Goal: Information Seeking & Learning: Learn about a topic

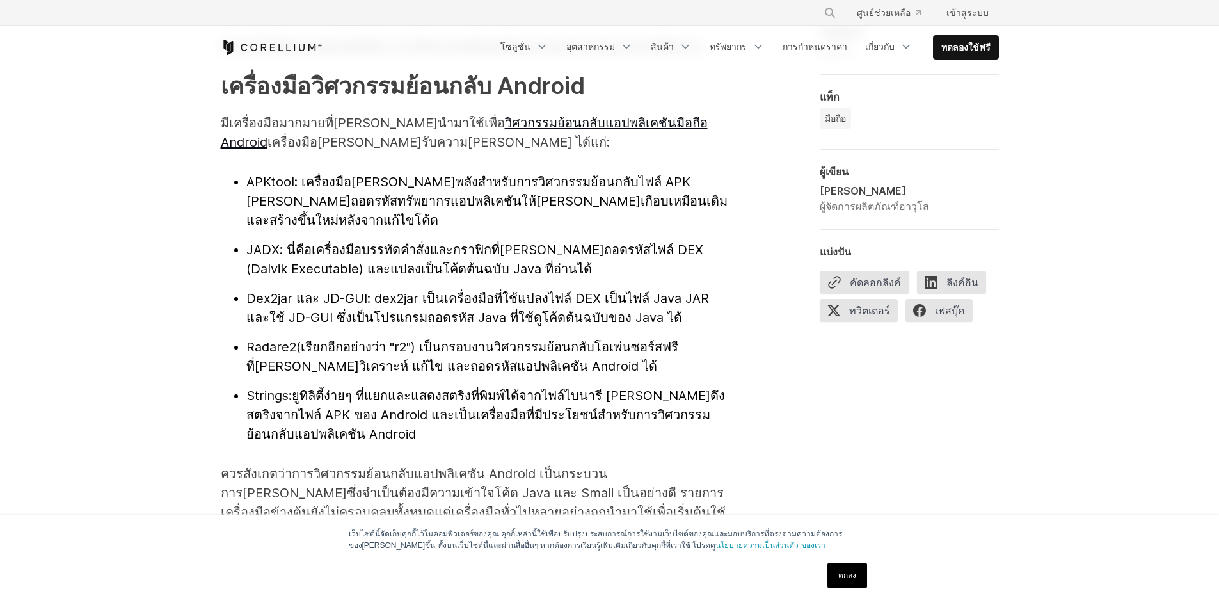
scroll to position [1279, 0]
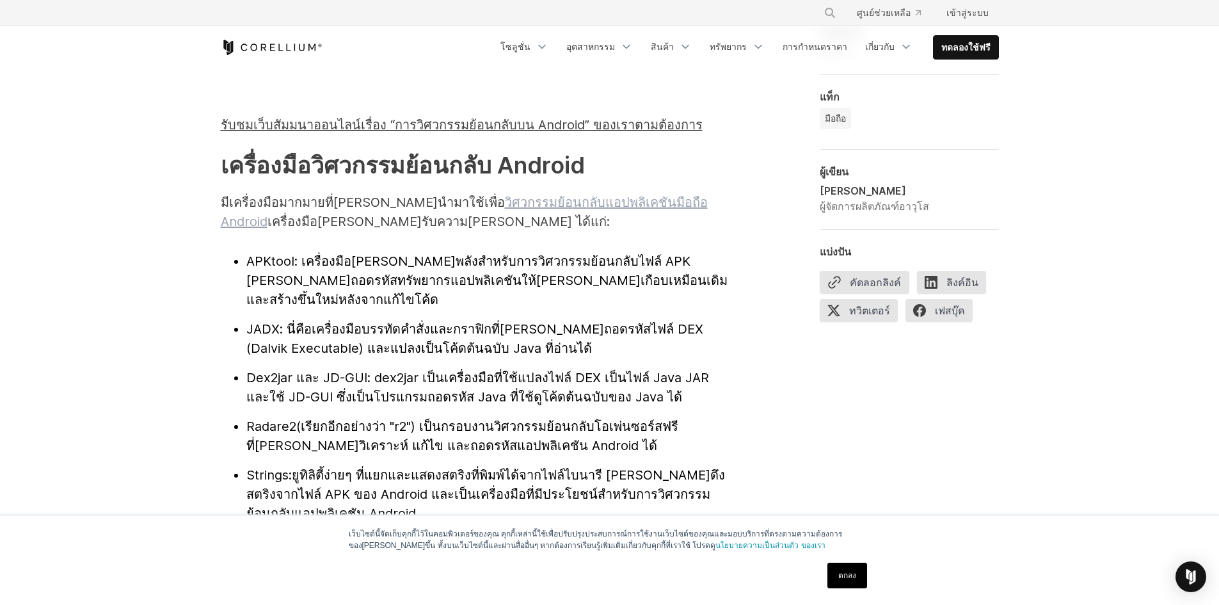
click at [590, 194] on font "วิศวกรรมย้อนกลับแอปพลิเคชันมือถือ Android" at bounding box center [464, 211] width 487 height 35
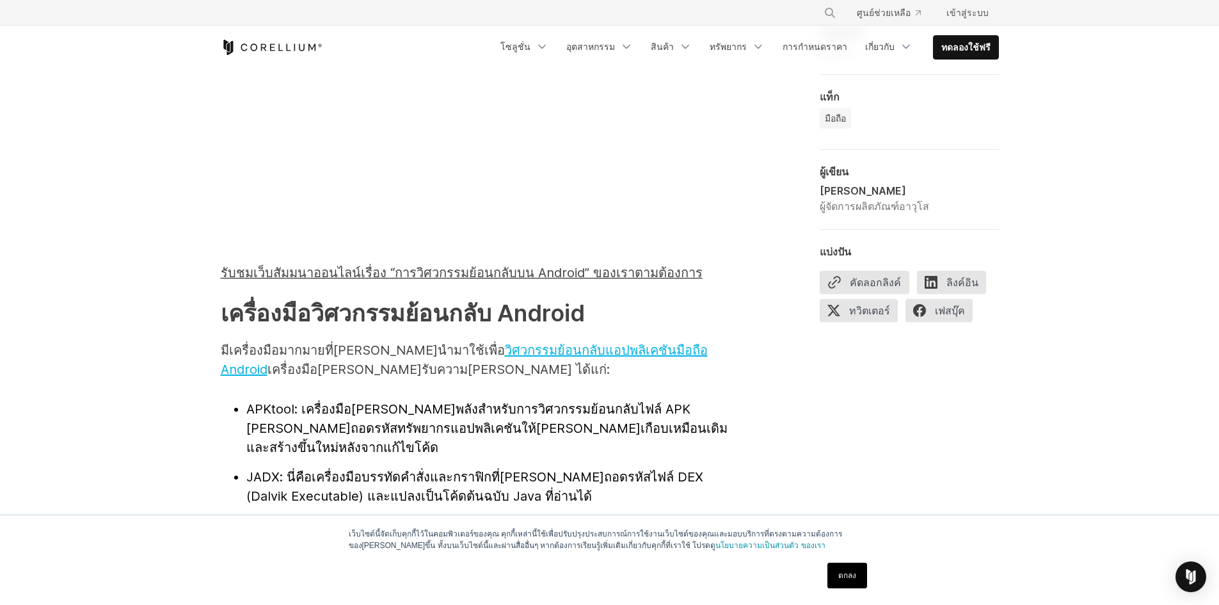
scroll to position [1152, 0]
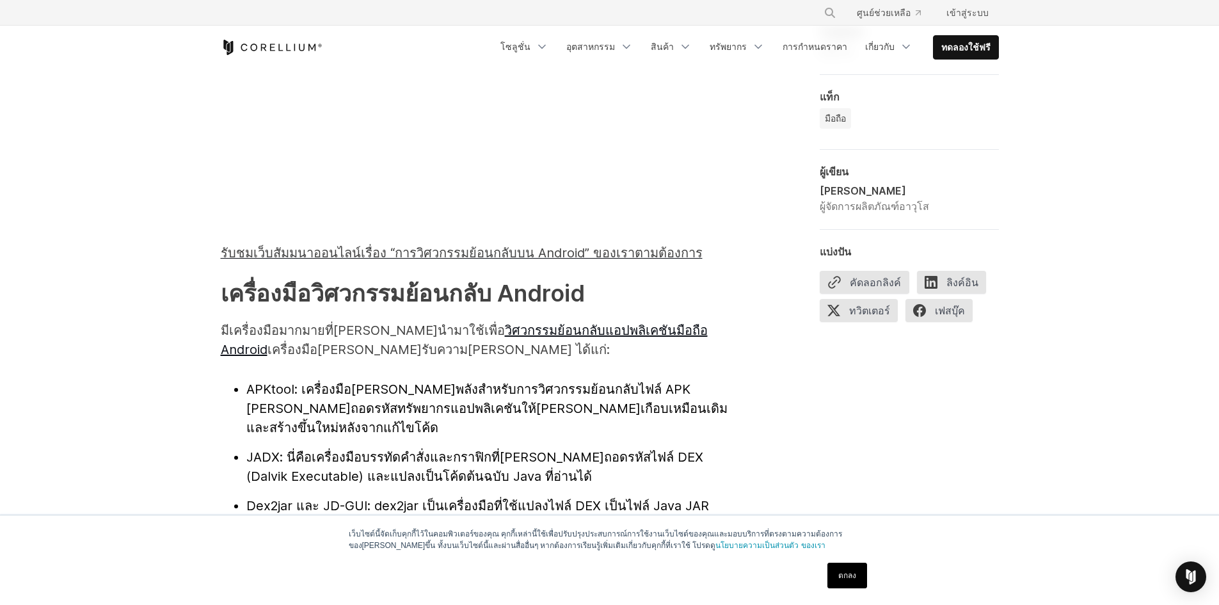
click at [283, 381] on font "APKtool" at bounding box center [270, 388] width 48 height 15
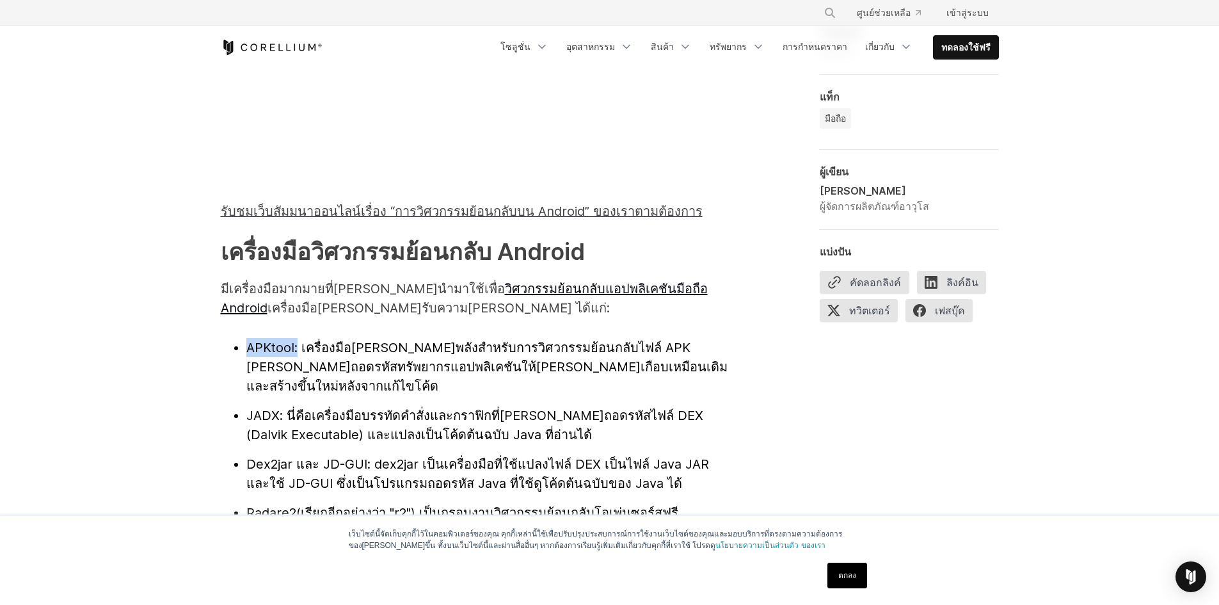
scroll to position [1215, 0]
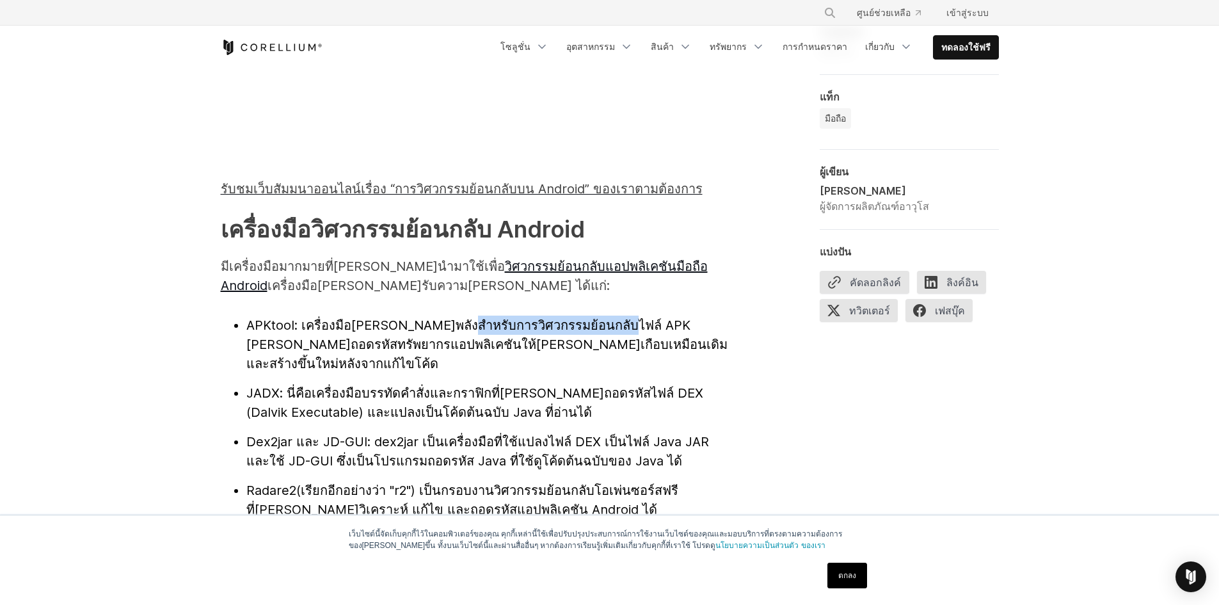
drag, startPoint x: 461, startPoint y: 295, endPoint x: 614, endPoint y: 293, distance: 152.9
click at [610, 315] on li "APKtool : เครื่องมือ[PERSON_NAME]พลังสำหรับการวิศวกรรมย้อนกลับไฟล์ APK [PERSON_…" at bounding box center [489, 344] width 486 height 58
click at [627, 317] on font ": เครื่องมือ[PERSON_NAME]พลังสำหรับการวิศวกรรมย้อนกลับไฟล์ APK [PERSON_NAME]ถอด…" at bounding box center [486, 344] width 481 height 54
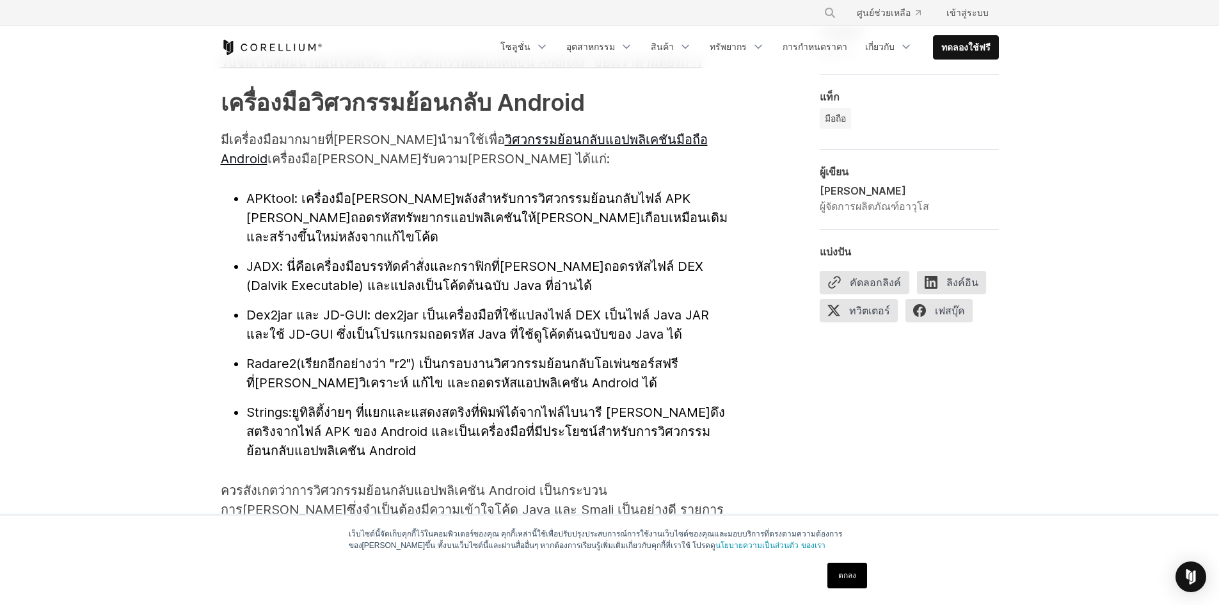
scroll to position [1343, 0]
click at [273, 403] on font "Strings:" at bounding box center [268, 410] width 45 height 15
click at [280, 189] on font "APKtool" at bounding box center [270, 196] width 48 height 15
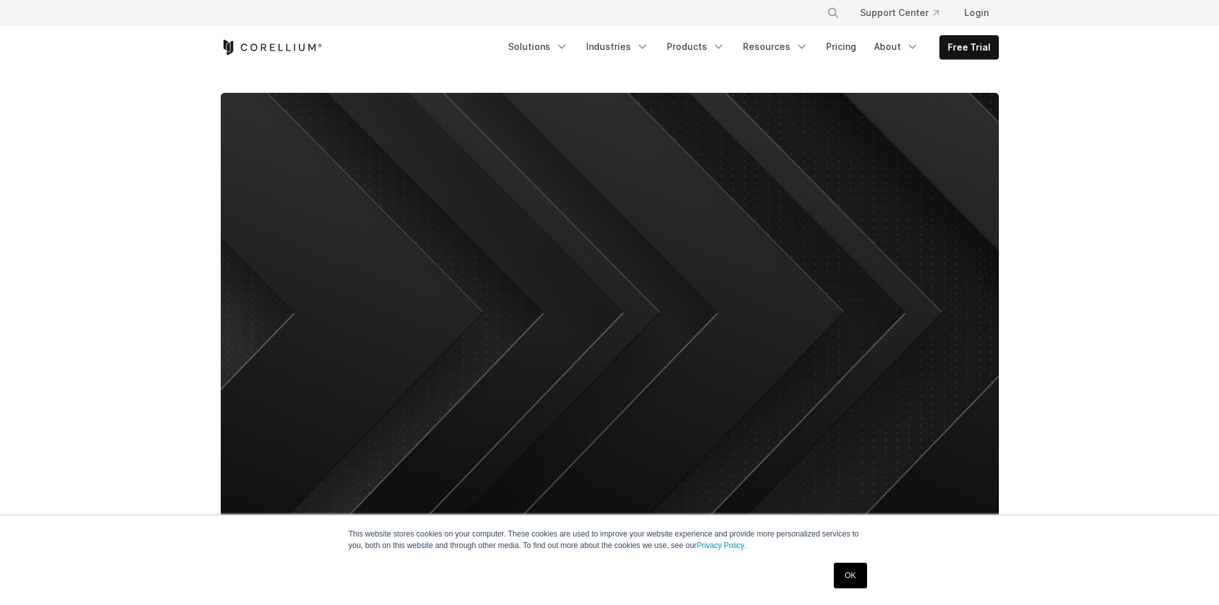
scroll to position [64, 0]
